Goal: Information Seeking & Learning: Learn about a topic

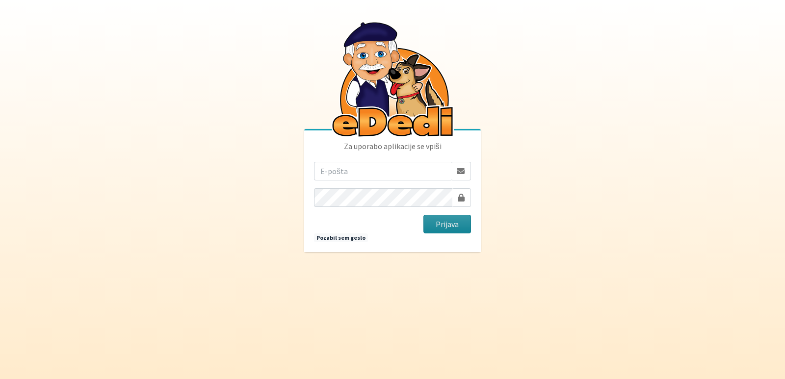
type input "[EMAIL_ADDRESS][PERSON_NAME][DOMAIN_NAME]"
click at [439, 226] on button "Prijava" at bounding box center [448, 224] width 48 height 19
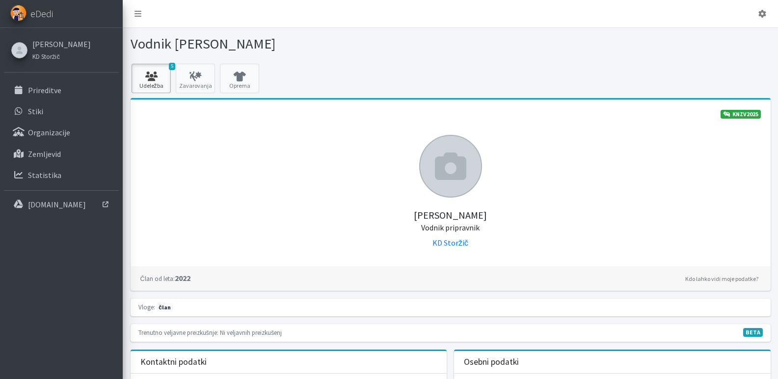
click at [150, 72] on icon at bounding box center [150, 77] width 33 height 10
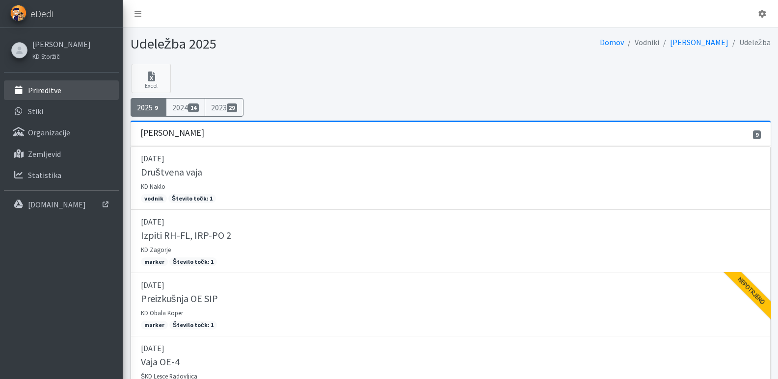
click at [30, 88] on p "Prireditve" at bounding box center [44, 90] width 33 height 10
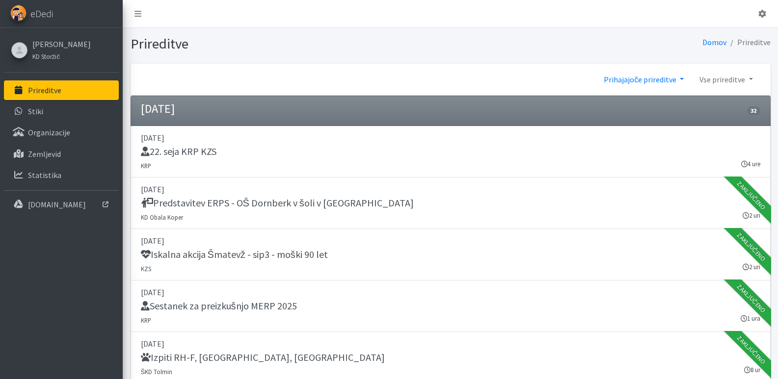
click at [681, 74] on link "Prihajajoče prireditve" at bounding box center [644, 80] width 96 height 20
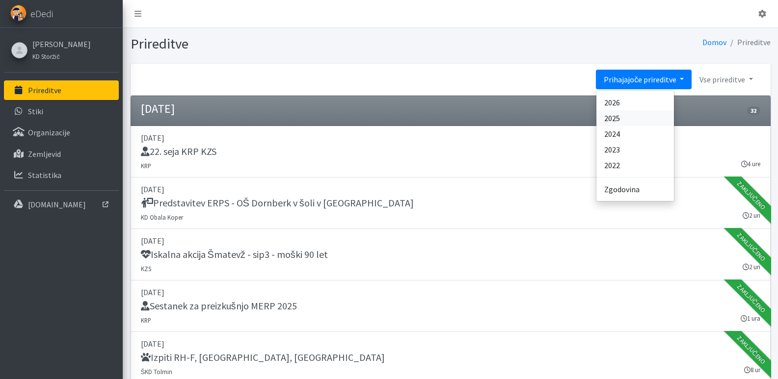
click at [613, 118] on link "2025" at bounding box center [635, 118] width 78 height 16
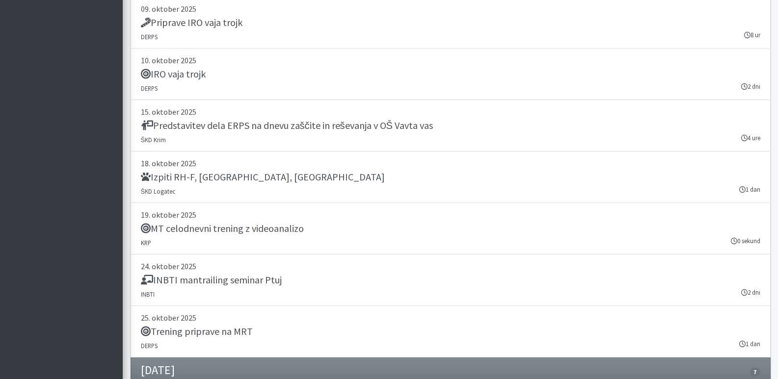
scroll to position [13848, 0]
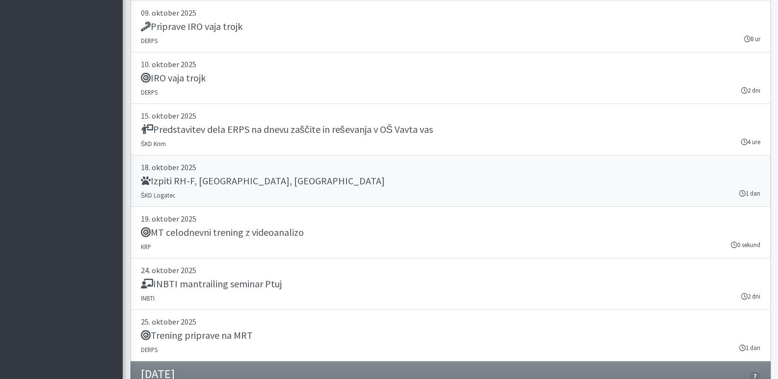
click at [168, 185] on h5 "Izpiti RH-F, FL, MT" at bounding box center [263, 181] width 244 height 12
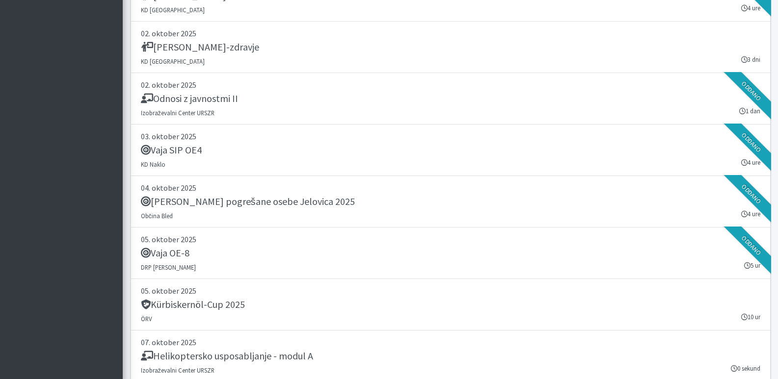
scroll to position [13309, 0]
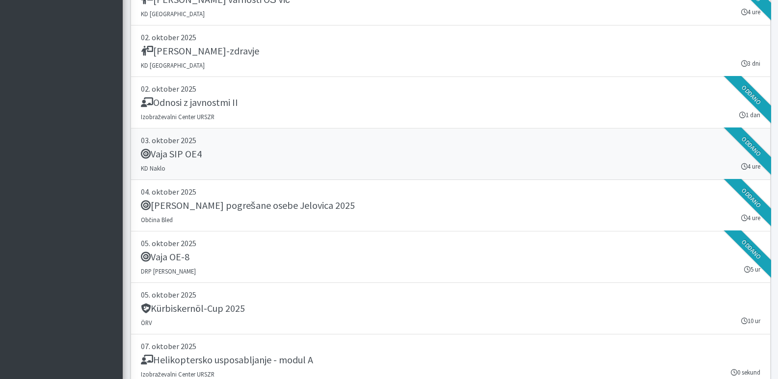
click at [180, 151] on h5 "Vaja SIP OE4" at bounding box center [171, 154] width 61 height 12
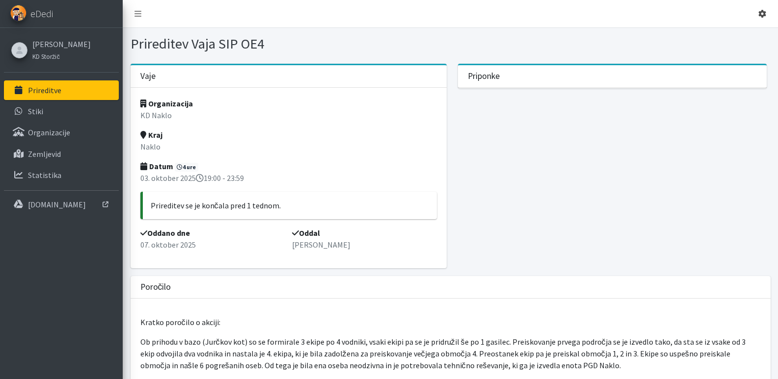
click at [764, 12] on icon at bounding box center [762, 14] width 8 height 8
click at [726, 33] on link "Odjavi se" at bounding box center [735, 37] width 78 height 16
